Goal: Task Accomplishment & Management: Use online tool/utility

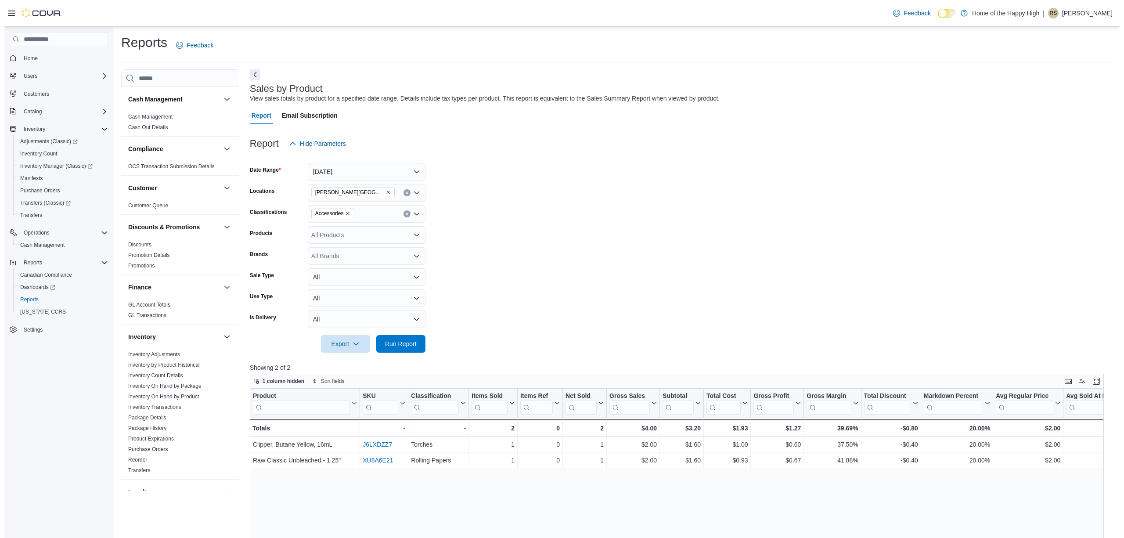
scroll to position [351, 0]
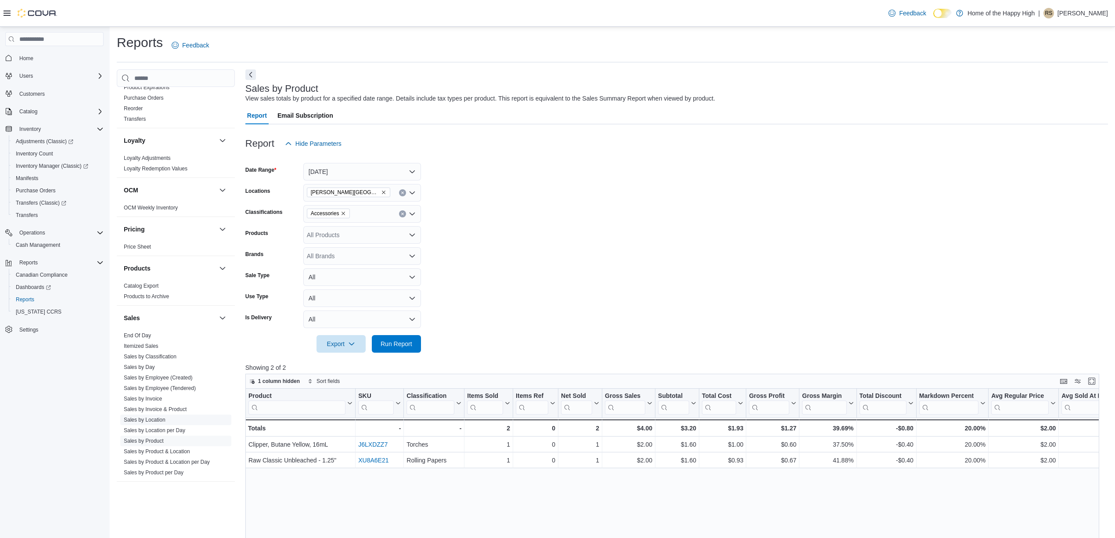
click at [150, 422] on link "Sales by Location" at bounding box center [145, 420] width 42 height 6
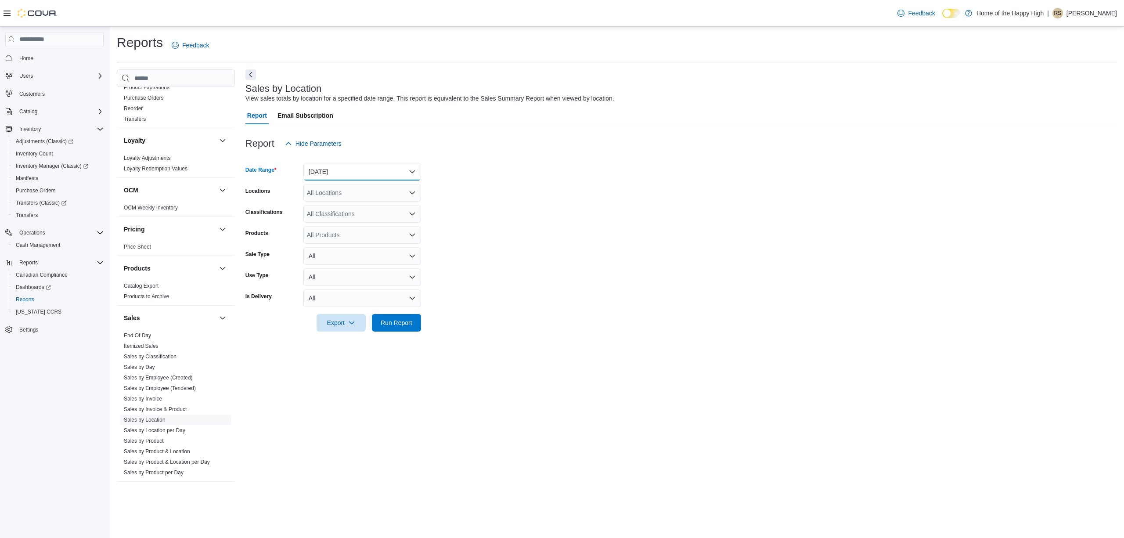
click at [337, 167] on button "[DATE]" at bounding box center [362, 172] width 118 height 18
drag, startPoint x: 338, startPoint y: 180, endPoint x: 353, endPoint y: 197, distance: 23.3
click at [341, 206] on span "[DATE]" at bounding box center [367, 206] width 100 height 11
click at [364, 180] on button "[DATE]" at bounding box center [362, 172] width 118 height 18
drag, startPoint x: 539, startPoint y: 119, endPoint x: 473, endPoint y: 161, distance: 77.7
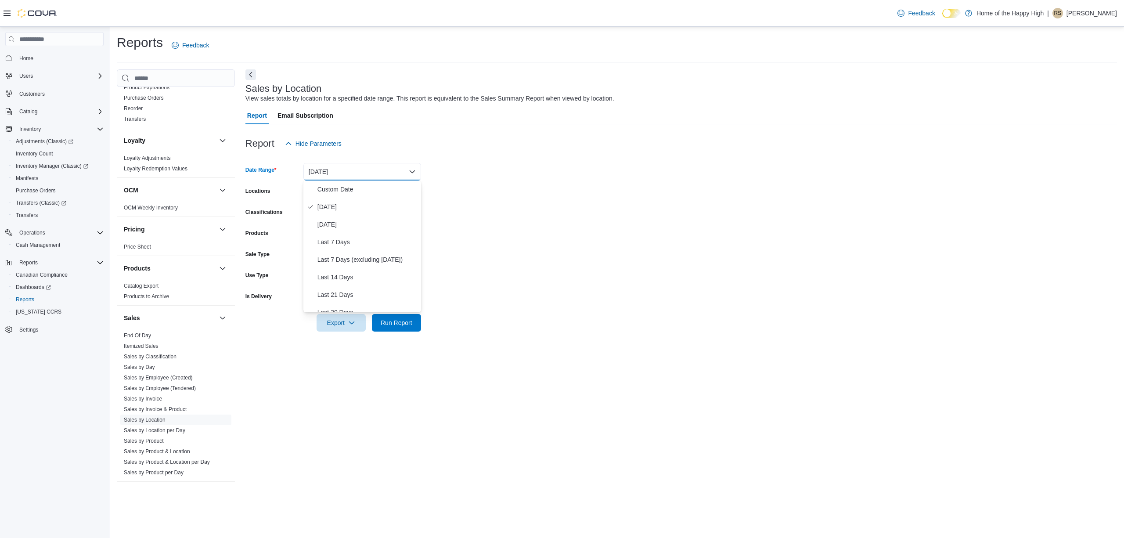
click at [536, 126] on div "Report Email Subscription Report Hide Parameters Date Range [DATE] Locations Al…" at bounding box center [680, 224] width 871 height 235
click at [339, 201] on div "All Locations" at bounding box center [362, 193] width 118 height 18
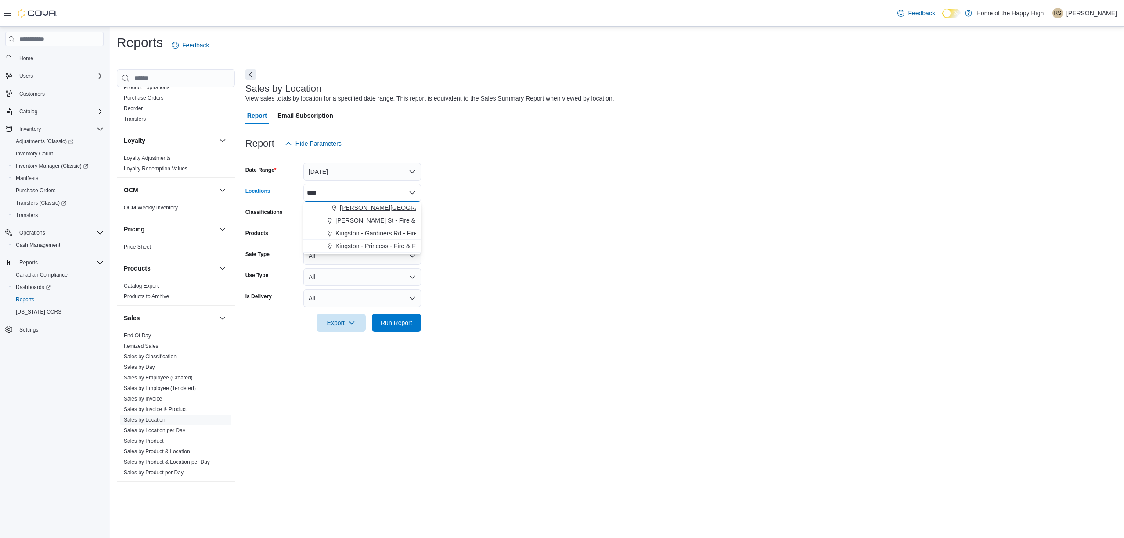
type input "****"
drag, startPoint x: 343, startPoint y: 208, endPoint x: 515, endPoint y: 214, distance: 172.6
click at [345, 208] on span "[PERSON_NAME][GEOGRAPHIC_DATA] - Fire & Flower" at bounding box center [418, 207] width 157 height 9
drag, startPoint x: 564, startPoint y: 227, endPoint x: 543, endPoint y: 234, distance: 22.4
click at [564, 227] on form "Date Range [DATE] Locations [GEOGRAPHIC_DATA][PERSON_NAME][GEOGRAPHIC_DATA] - F…" at bounding box center [680, 241] width 871 height 179
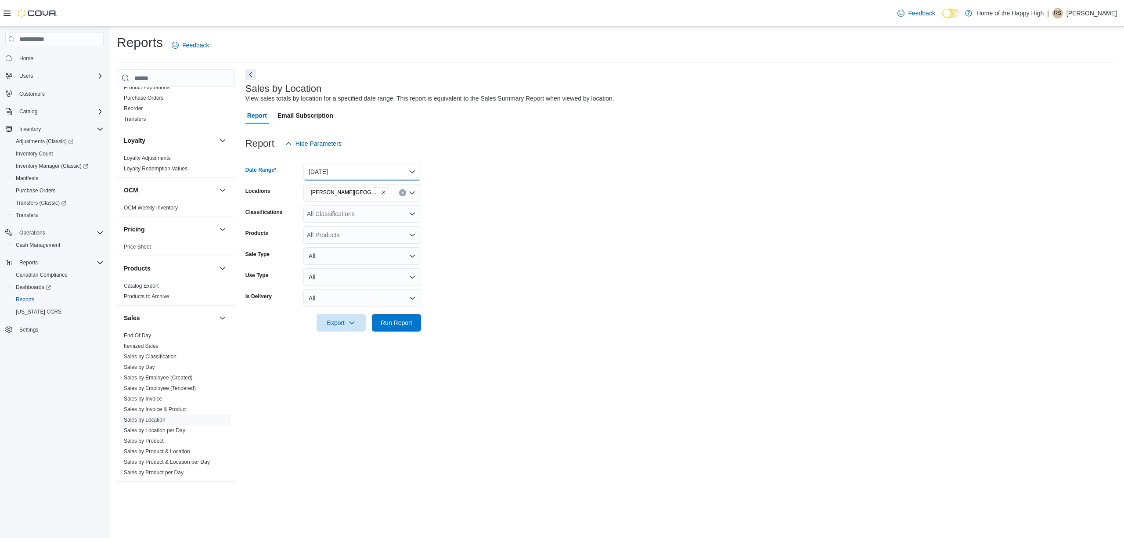
click at [357, 176] on button "[DATE]" at bounding box center [362, 172] width 118 height 18
click at [329, 193] on span "Custom Date" at bounding box center [367, 189] width 100 height 11
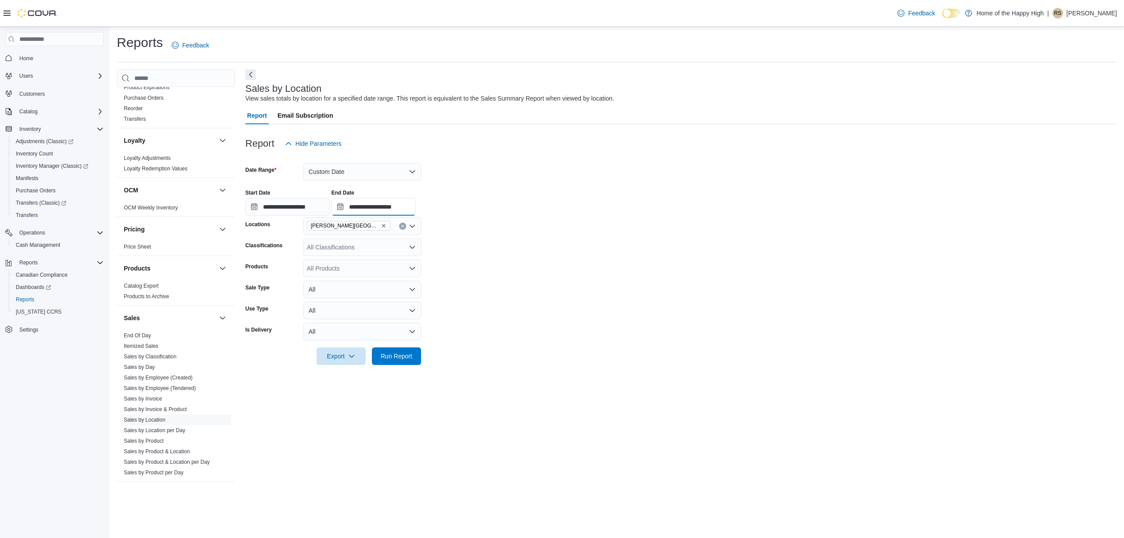
click at [362, 199] on input "**********" at bounding box center [373, 207] width 84 height 18
drag, startPoint x: 481, startPoint y: 317, endPoint x: 423, endPoint y: 295, distance: 61.8
click at [480, 317] on li "1:00 PM" at bounding box center [479, 314] width 27 height 11
type input "**********"
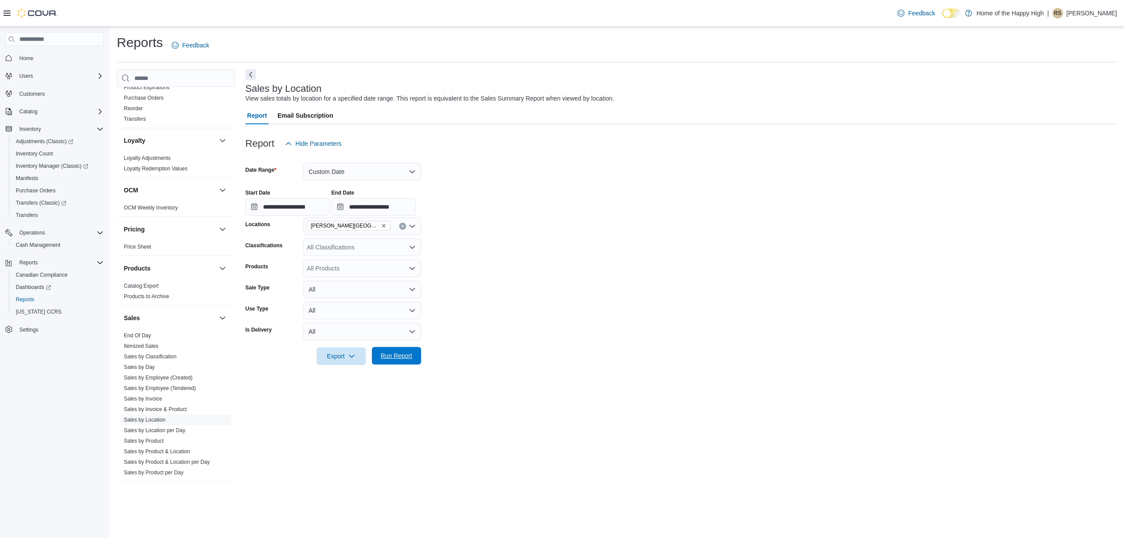
click at [412, 352] on span "Run Report" at bounding box center [397, 355] width 32 height 9
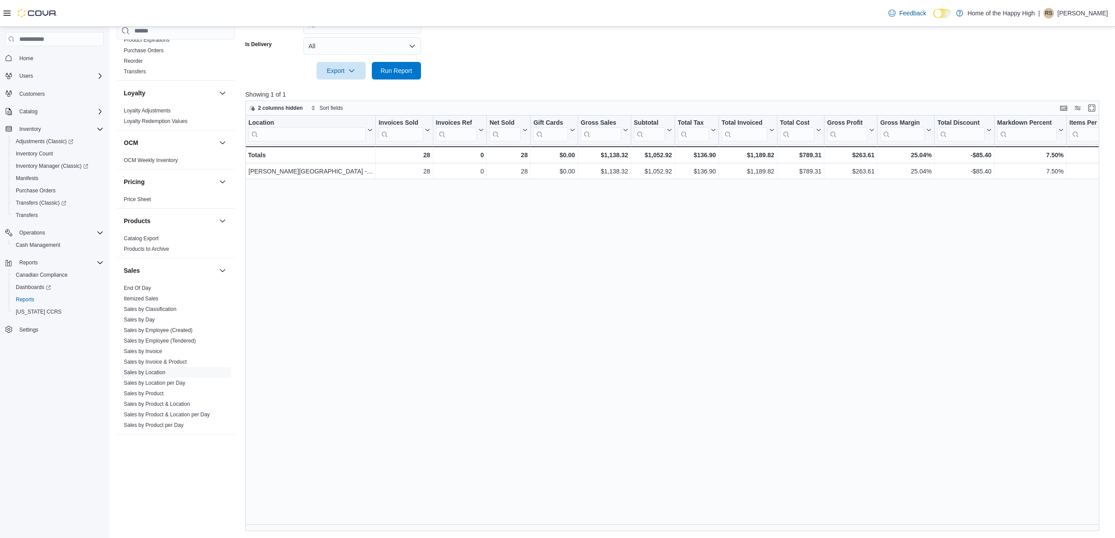
scroll to position [0, 585]
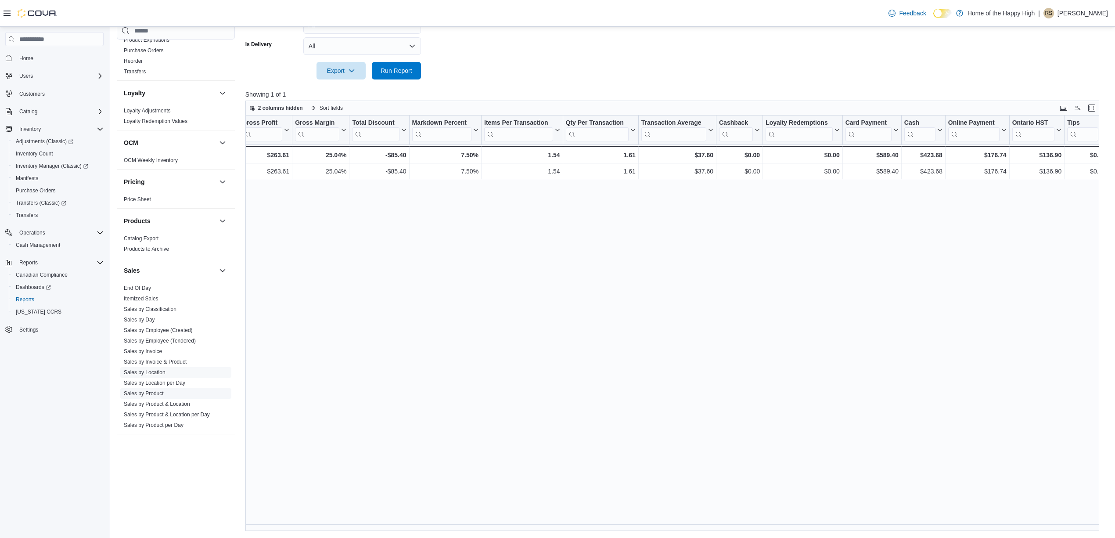
click at [149, 392] on link "Sales by Product" at bounding box center [144, 393] width 40 height 6
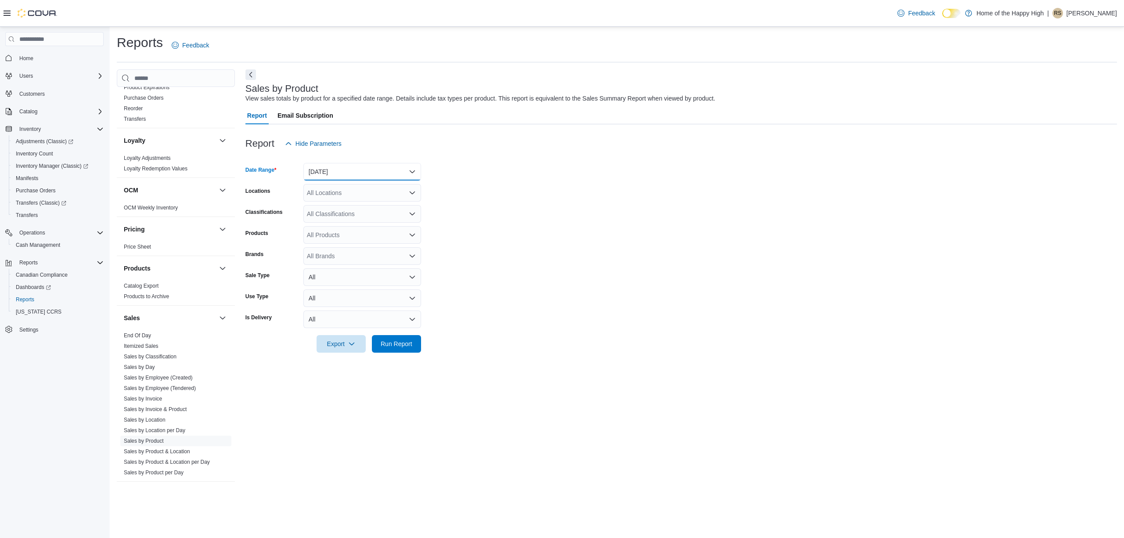
drag, startPoint x: 335, startPoint y: 164, endPoint x: 330, endPoint y: 169, distance: 6.2
click at [335, 164] on button "[DATE]" at bounding box center [362, 172] width 118 height 18
click at [323, 186] on span "Custom Date" at bounding box center [367, 189] width 100 height 11
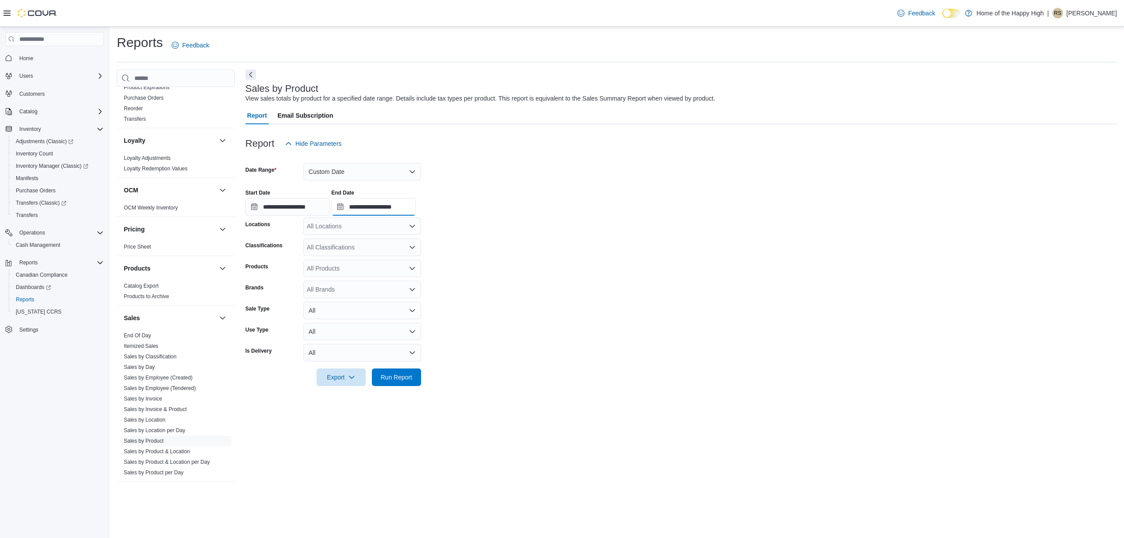
click at [414, 205] on input "**********" at bounding box center [373, 207] width 84 height 18
click at [483, 312] on li "1:00 PM" at bounding box center [479, 314] width 27 height 11
type input "**********"
click at [371, 225] on div "All Locations" at bounding box center [362, 226] width 118 height 18
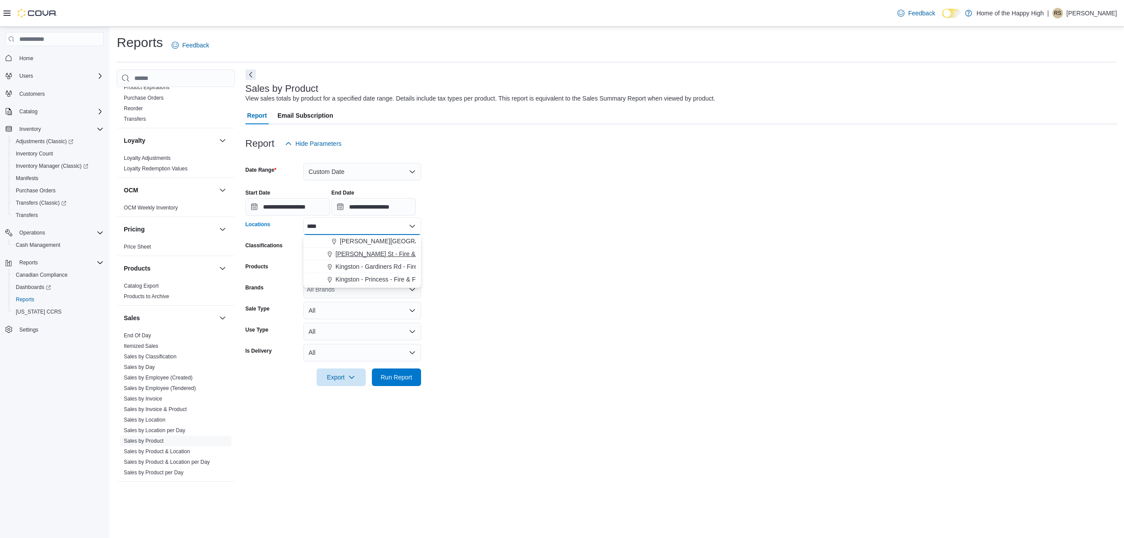
type input "****"
click at [365, 248] on button "[PERSON_NAME] St - Fire & Flower" at bounding box center [362, 254] width 118 height 13
type input "***"
click at [363, 246] on button "[PERSON_NAME][GEOGRAPHIC_DATA] - Fire & Flower" at bounding box center [362, 241] width 118 height 13
click at [363, 246] on button "Home of the Happy High" at bounding box center [362, 241] width 118 height 13
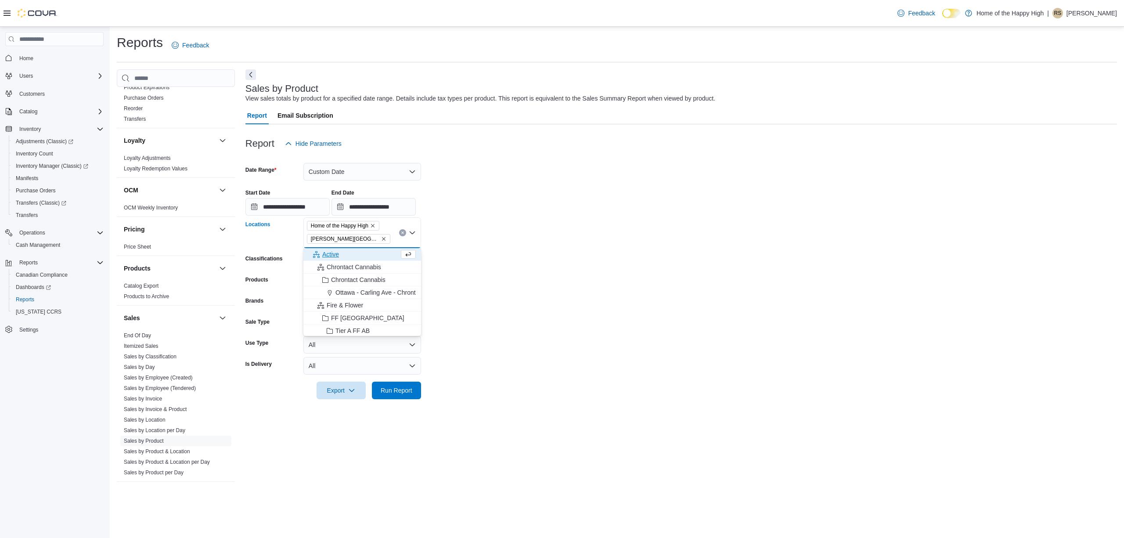
click at [368, 223] on span "Home of the Happy High" at bounding box center [340, 225] width 58 height 9
click at [373, 223] on icon "Remove Home of the Happy High from selection in this group" at bounding box center [372, 225] width 5 height 5
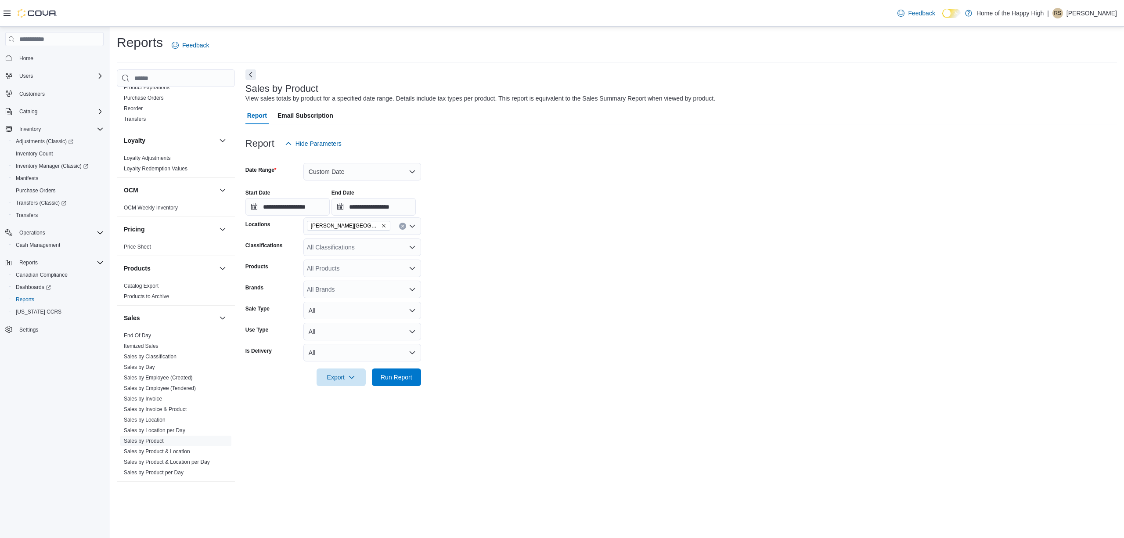
click at [522, 249] on form "**********" at bounding box center [680, 269] width 871 height 234
click at [381, 371] on span "Run Report" at bounding box center [396, 377] width 39 height 18
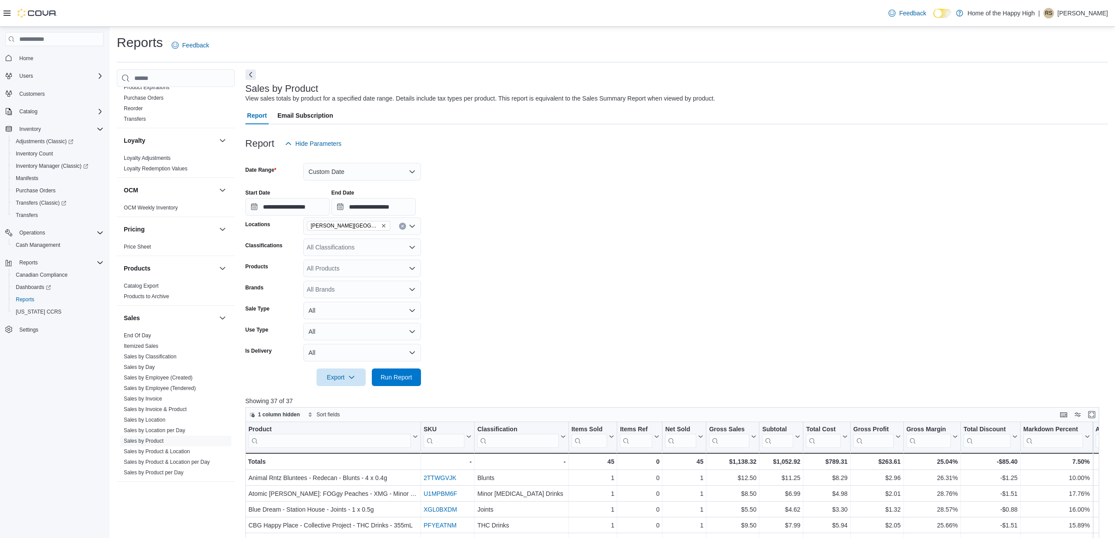
click at [380, 246] on div "All Classifications" at bounding box center [362, 247] width 118 height 18
type input "***"
drag, startPoint x: 385, startPoint y: 263, endPoint x: 483, endPoint y: 293, distance: 103.0
click at [386, 263] on div "Accessories" at bounding box center [362, 262] width 107 height 9
drag, startPoint x: 483, startPoint y: 293, endPoint x: 449, endPoint y: 354, distance: 69.6
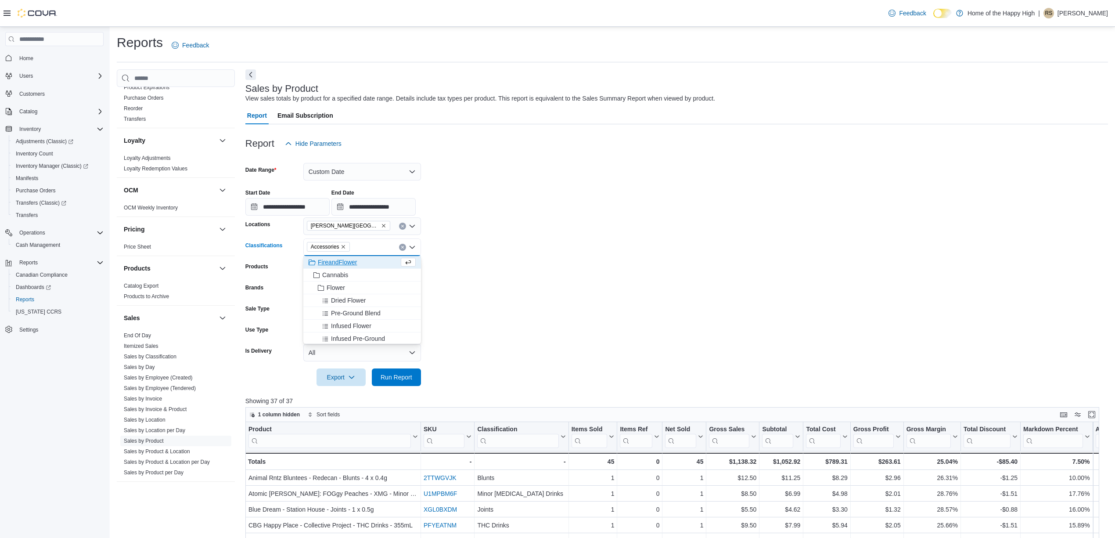
click at [483, 293] on form "**********" at bounding box center [676, 269] width 863 height 234
click at [392, 378] on span "Run Report" at bounding box center [397, 377] width 32 height 9
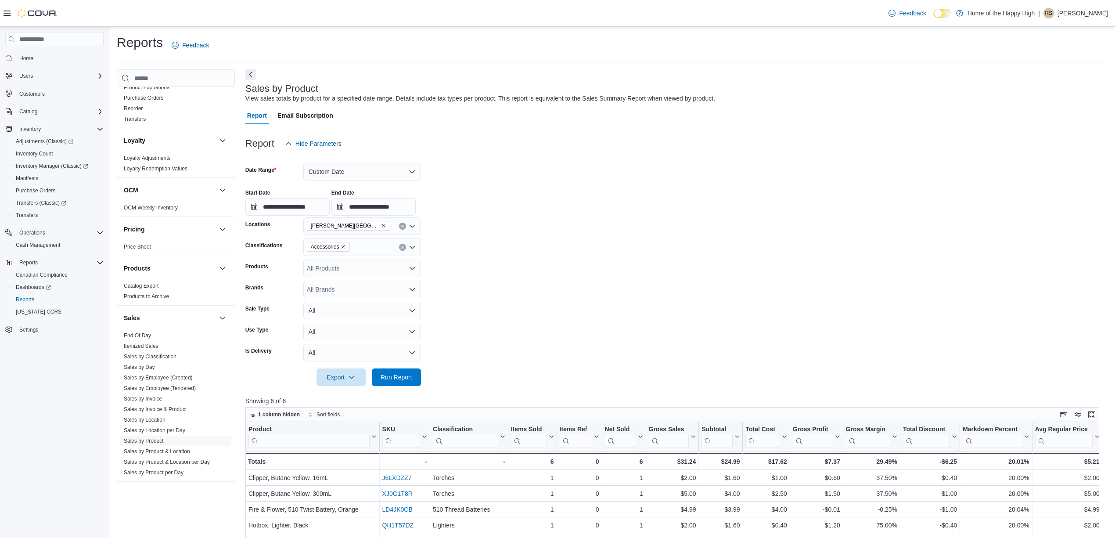
scroll to position [58, 0]
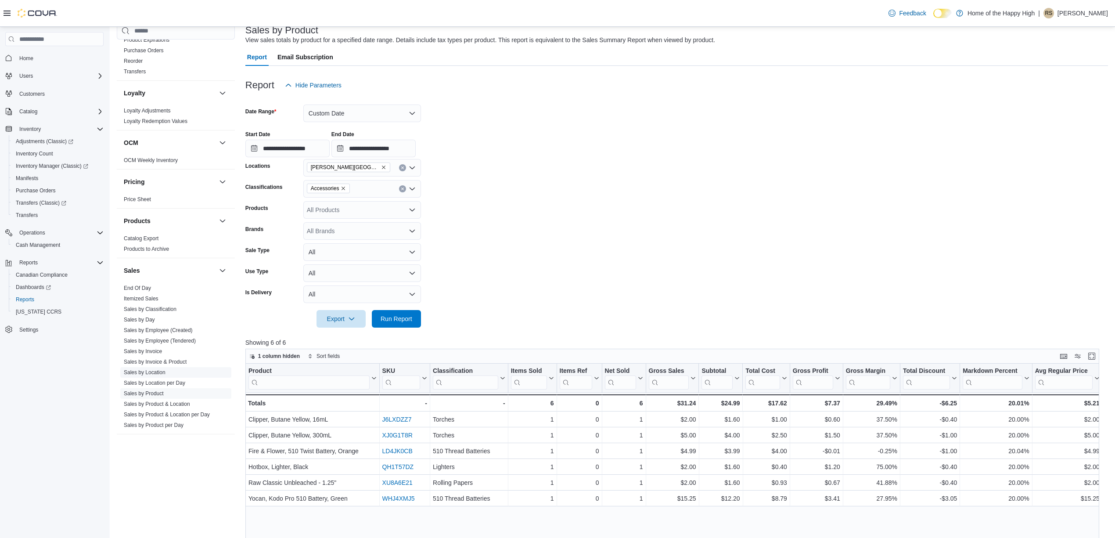
click at [157, 373] on link "Sales by Location" at bounding box center [145, 372] width 42 height 6
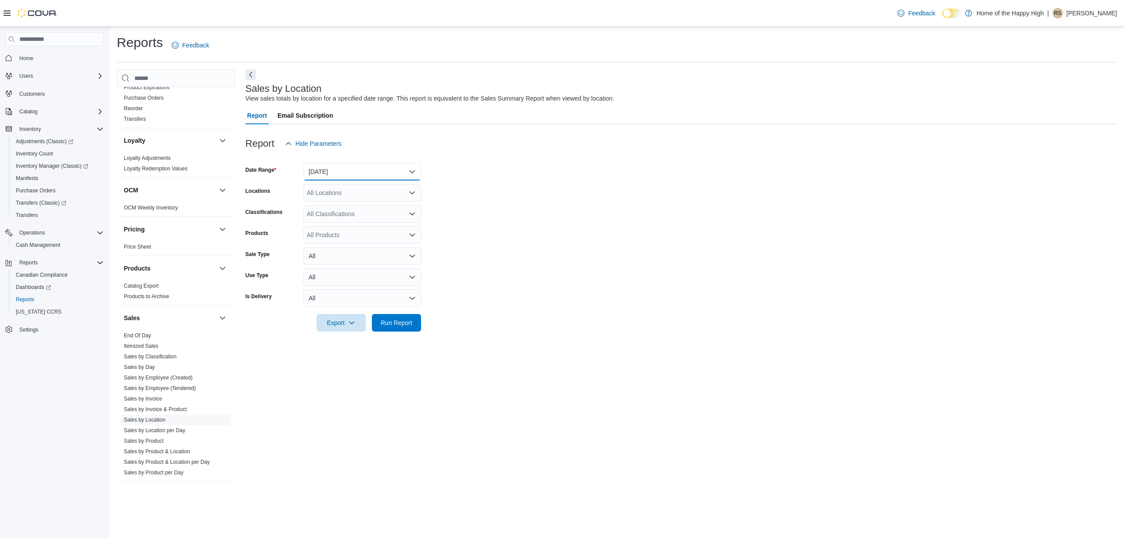
drag, startPoint x: 322, startPoint y: 168, endPoint x: 323, endPoint y: 177, distance: 9.7
click at [322, 171] on button "[DATE]" at bounding box center [362, 172] width 118 height 18
click at [330, 205] on span "[DATE]" at bounding box center [367, 206] width 100 height 11
click at [341, 188] on div "All Locations" at bounding box center [362, 193] width 118 height 18
type input "****"
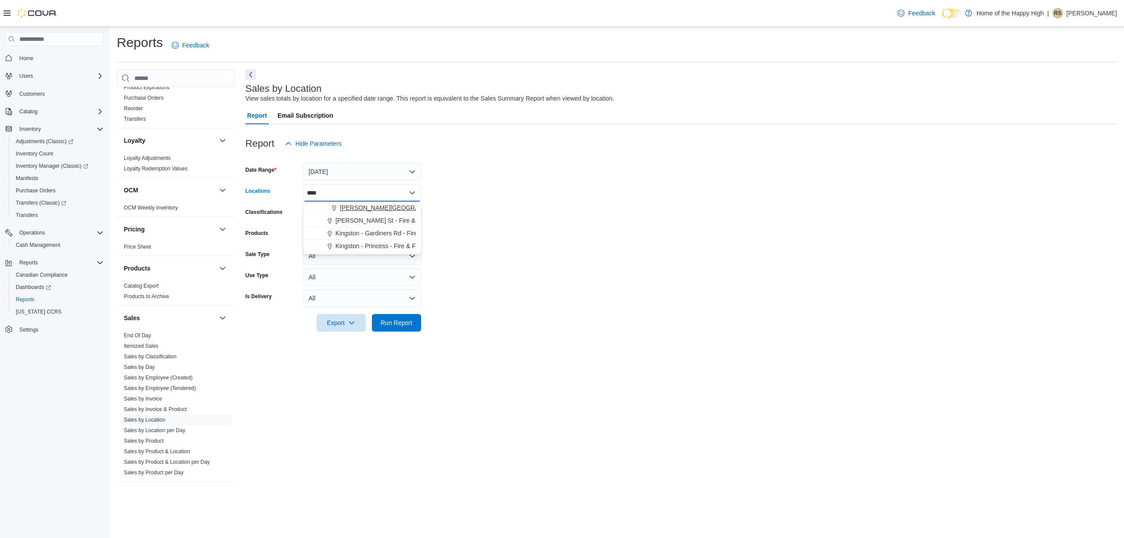
click at [344, 208] on span "[PERSON_NAME][GEOGRAPHIC_DATA] - Fire & Flower" at bounding box center [418, 207] width 157 height 9
drag, startPoint x: 471, startPoint y: 253, endPoint x: 485, endPoint y: 276, distance: 26.6
click at [474, 255] on form "Date Range [DATE] Locations [GEOGRAPHIC_DATA][PERSON_NAME][GEOGRAPHIC_DATA] - F…" at bounding box center [680, 241] width 871 height 179
click at [415, 320] on span "Run Report" at bounding box center [396, 323] width 39 height 18
